Goal: Navigation & Orientation: Go to known website

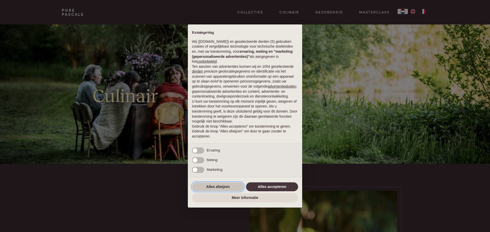
click at [218, 187] on button "Alles afwijzen" at bounding box center [218, 187] width 52 height 9
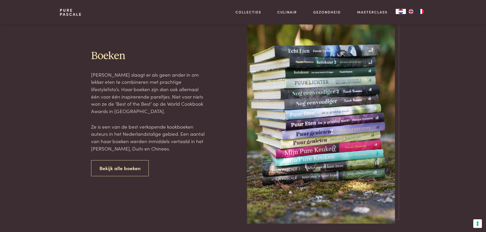
scroll to position [187, 0]
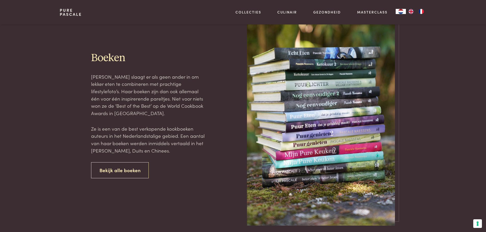
click at [65, 12] on link "Pure Pascale" at bounding box center [71, 12] width 22 height 8
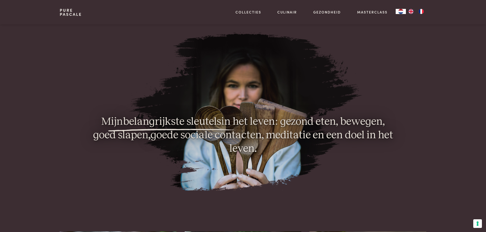
scroll to position [442, 0]
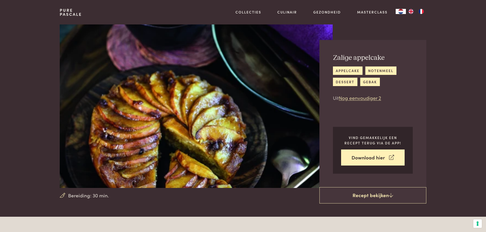
click at [64, 9] on link "Pure Pascale" at bounding box center [71, 12] width 22 height 8
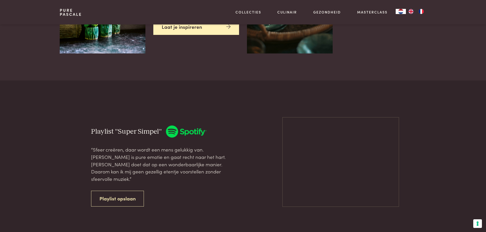
scroll to position [1395, 0]
